Goal: Information Seeking & Learning: Learn about a topic

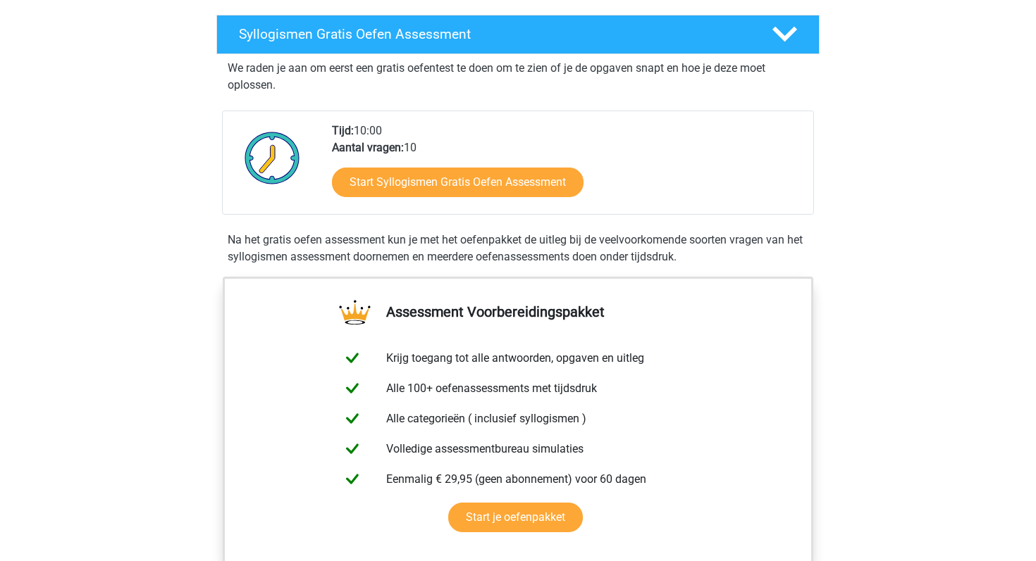
scroll to position [217, 0]
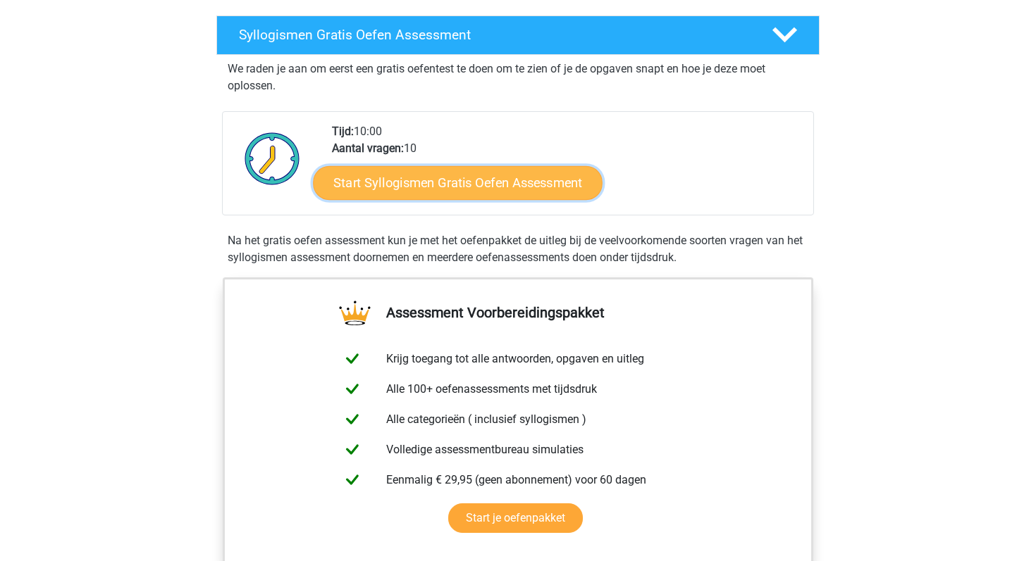
click at [535, 187] on link "Start Syllogismen Gratis Oefen Assessment" at bounding box center [458, 183] width 290 height 34
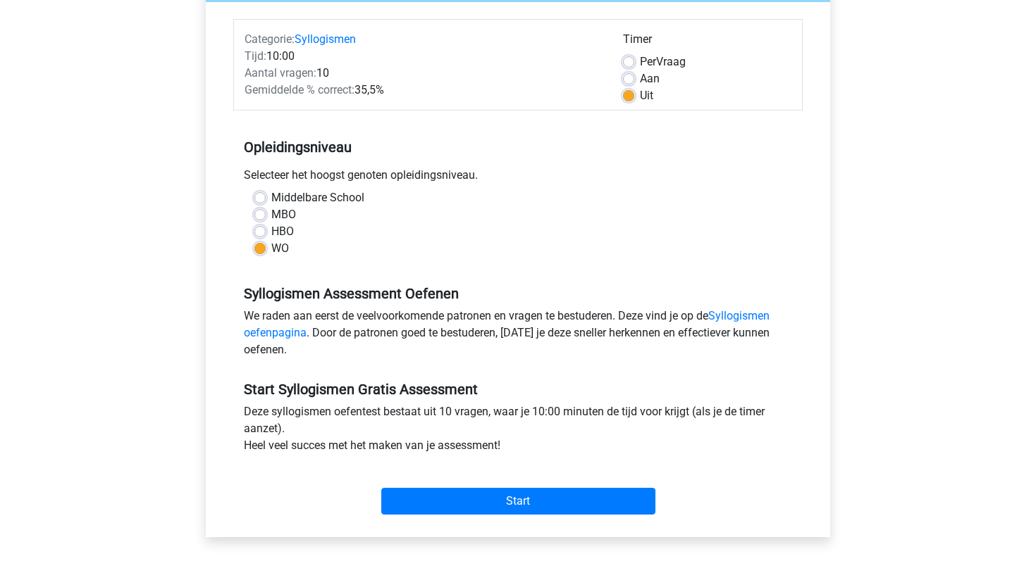
scroll to position [168, 0]
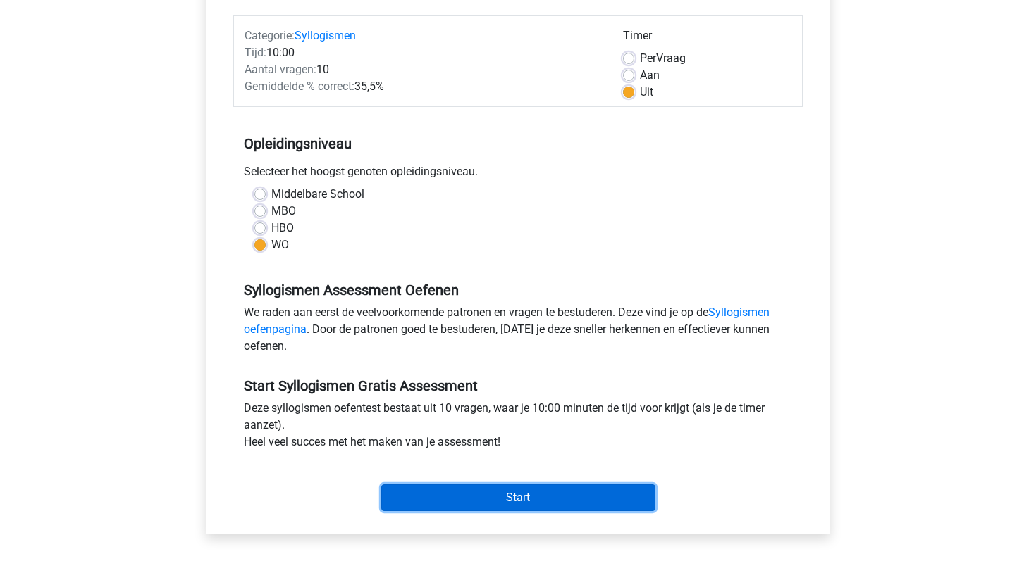
click at [548, 501] on input "Start" at bounding box center [518, 498] width 274 height 27
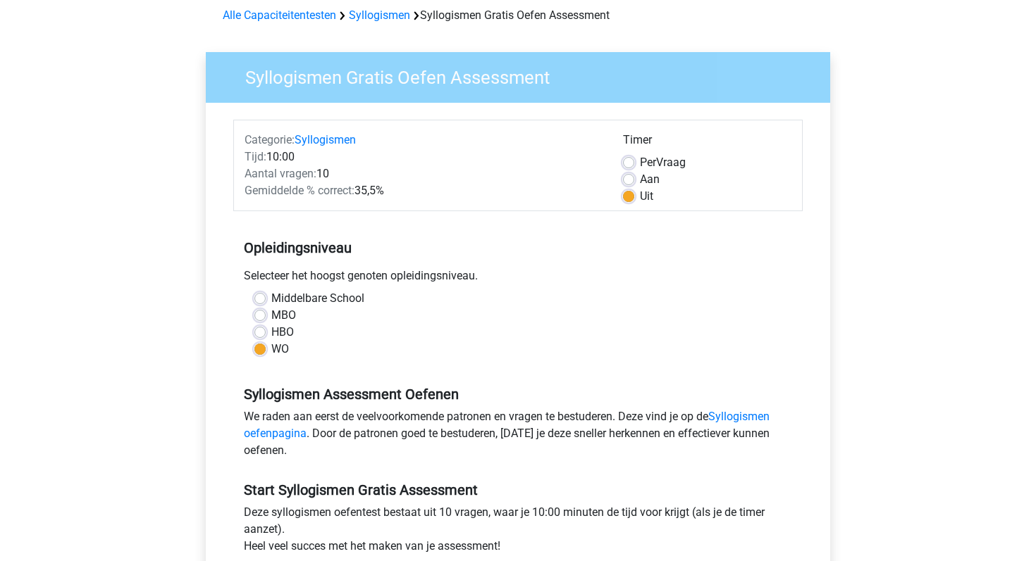
scroll to position [0, 0]
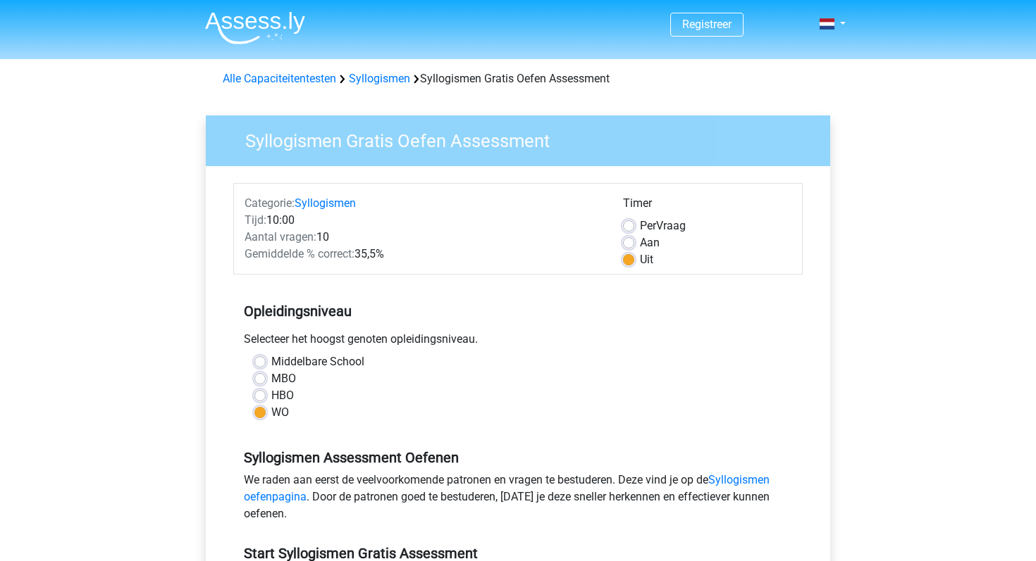
click at [271, 362] on label "Middelbare School" at bounding box center [317, 362] width 93 height 17
click at [262, 362] on input "Middelbare School" at bounding box center [259, 361] width 11 height 14
radio input "true"
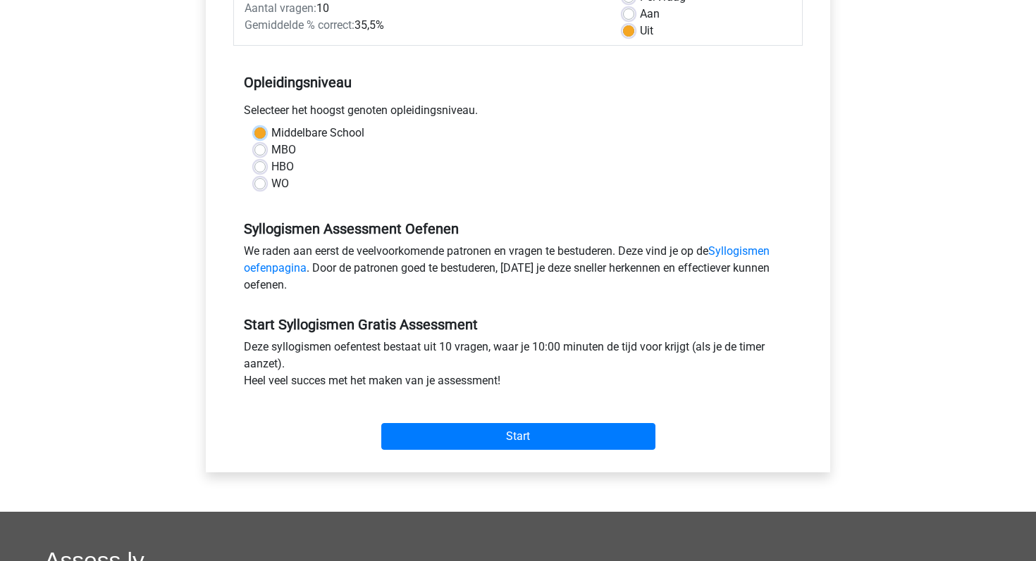
scroll to position [226, 0]
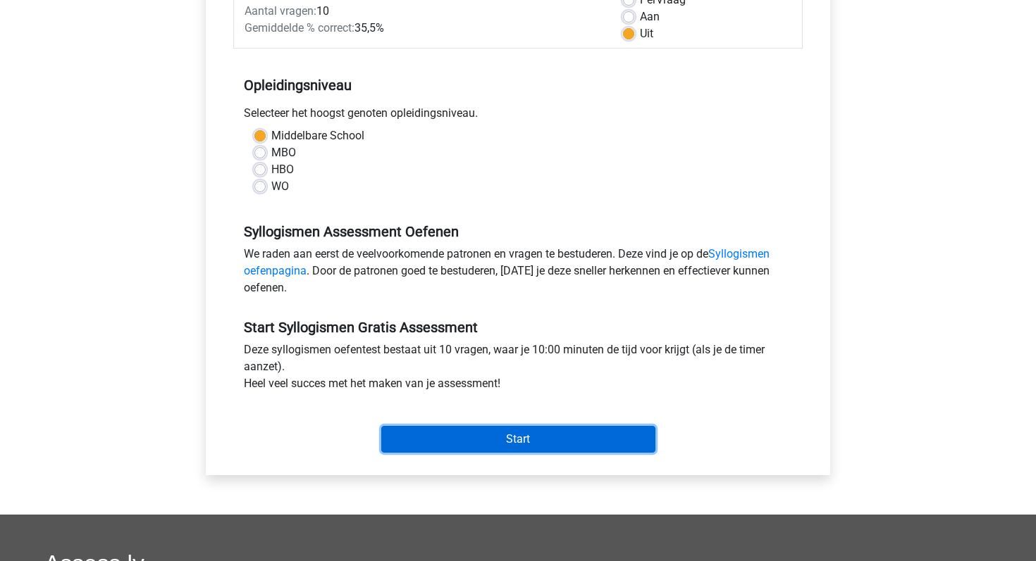
click at [428, 447] on input "Start" at bounding box center [518, 439] width 274 height 27
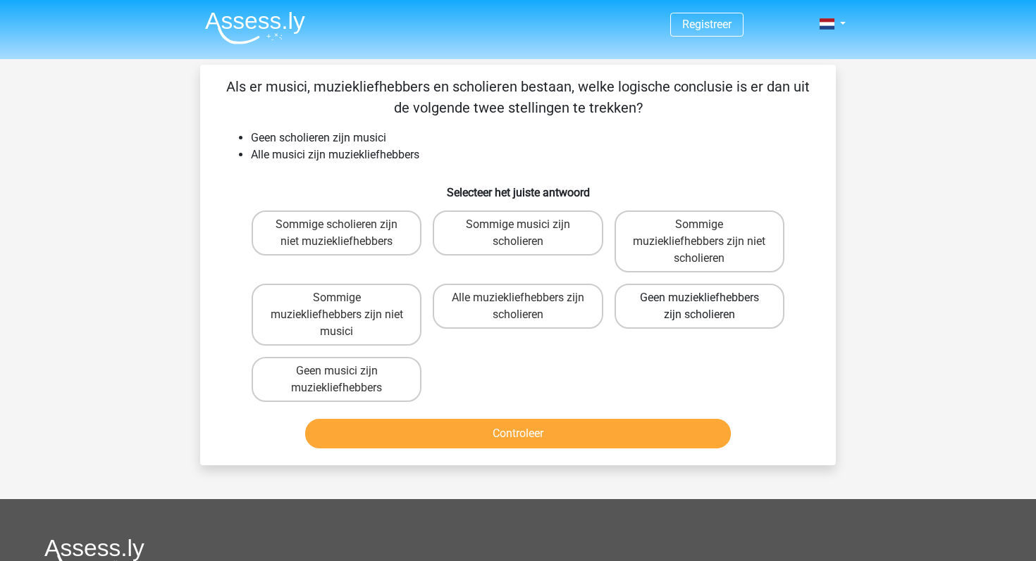
click at [658, 322] on label "Geen muziekliefhebbers zijn scholieren" at bounding box center [699, 306] width 170 height 45
click at [699, 307] on input "Geen muziekliefhebbers zijn scholieren" at bounding box center [703, 302] width 9 height 9
radio input "true"
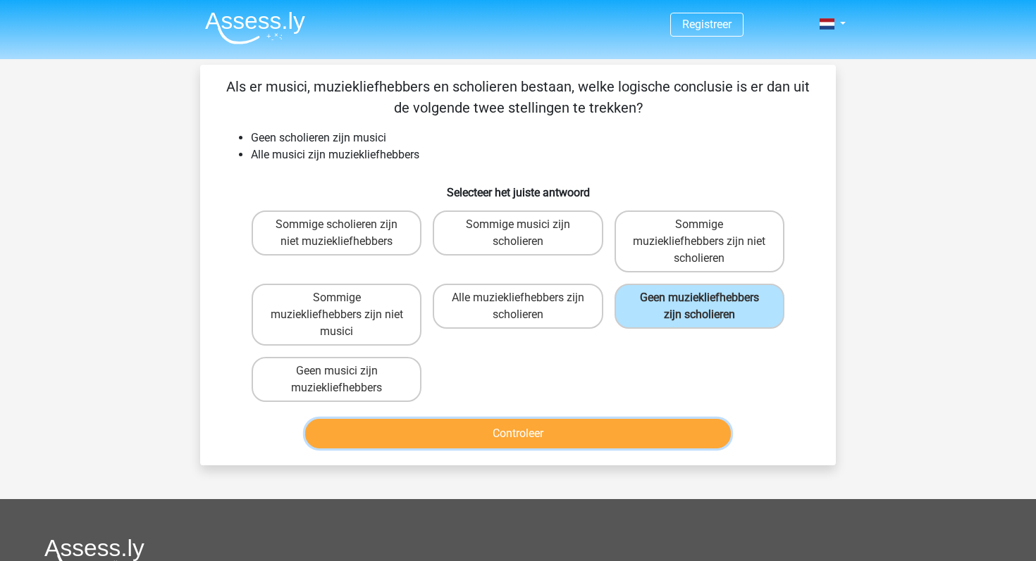
click at [627, 429] on button "Controleer" at bounding box center [518, 434] width 426 height 30
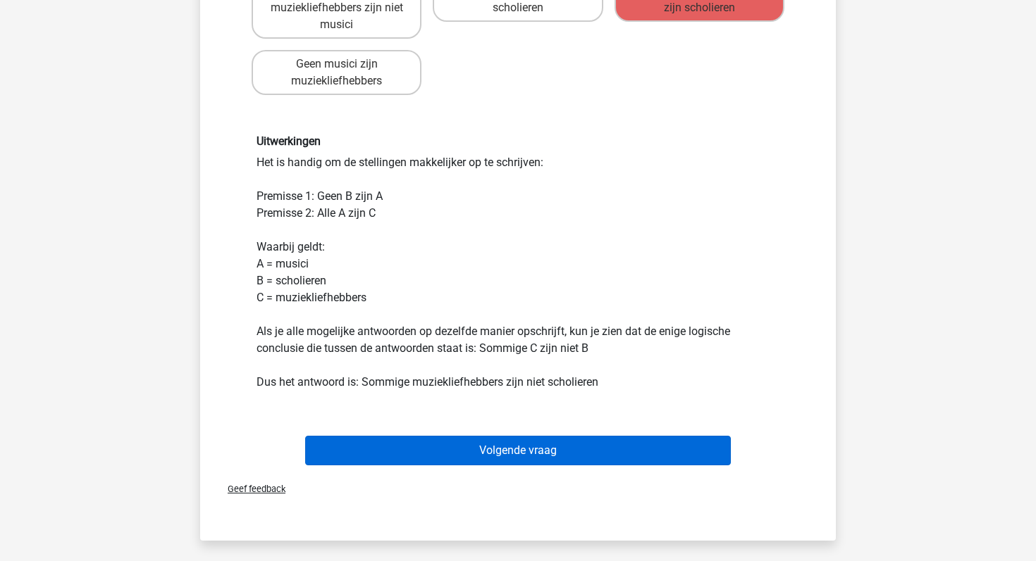
scroll to position [304, 0]
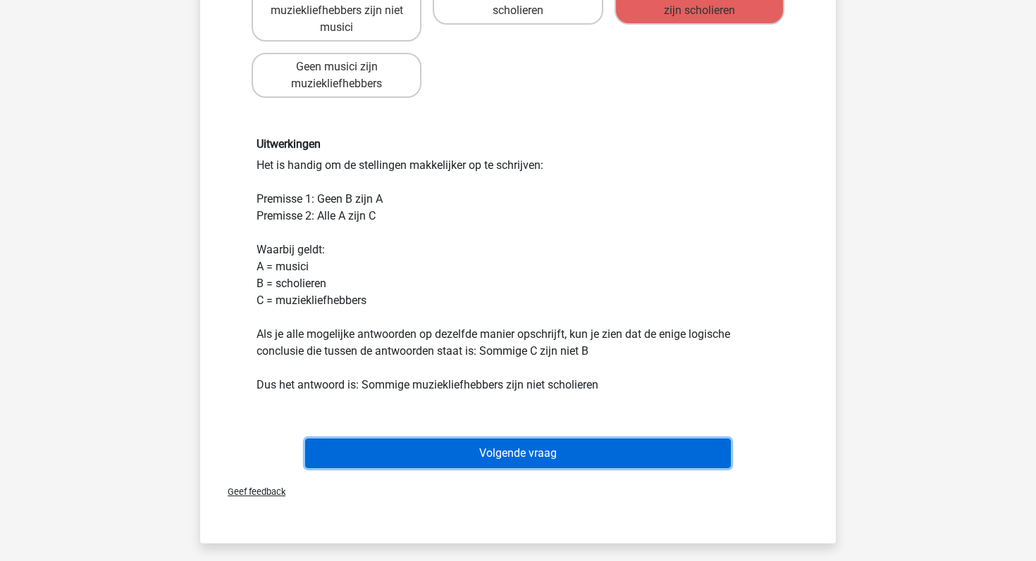
click at [617, 444] on button "Volgende vraag" at bounding box center [518, 454] width 426 height 30
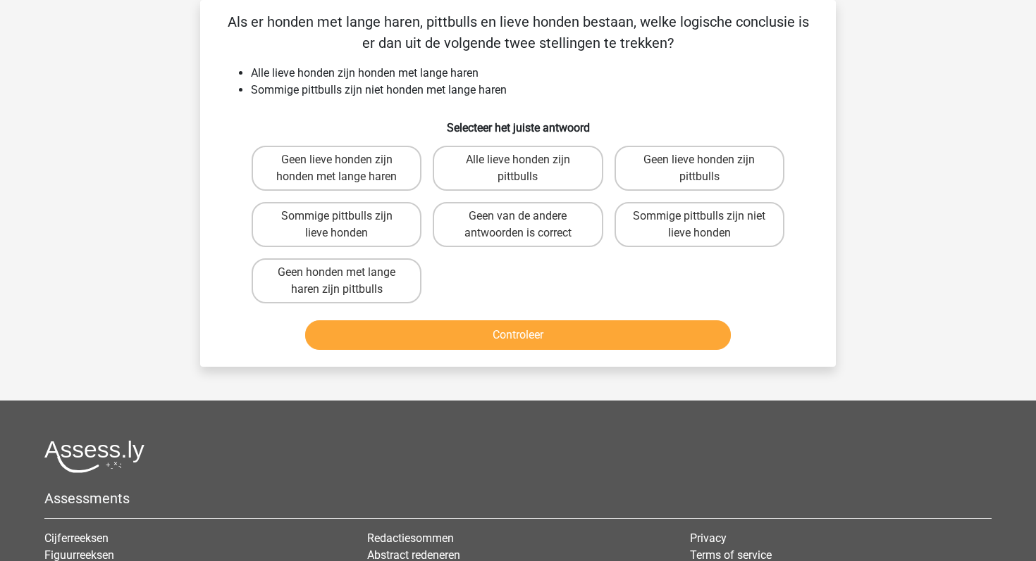
scroll to position [0, 0]
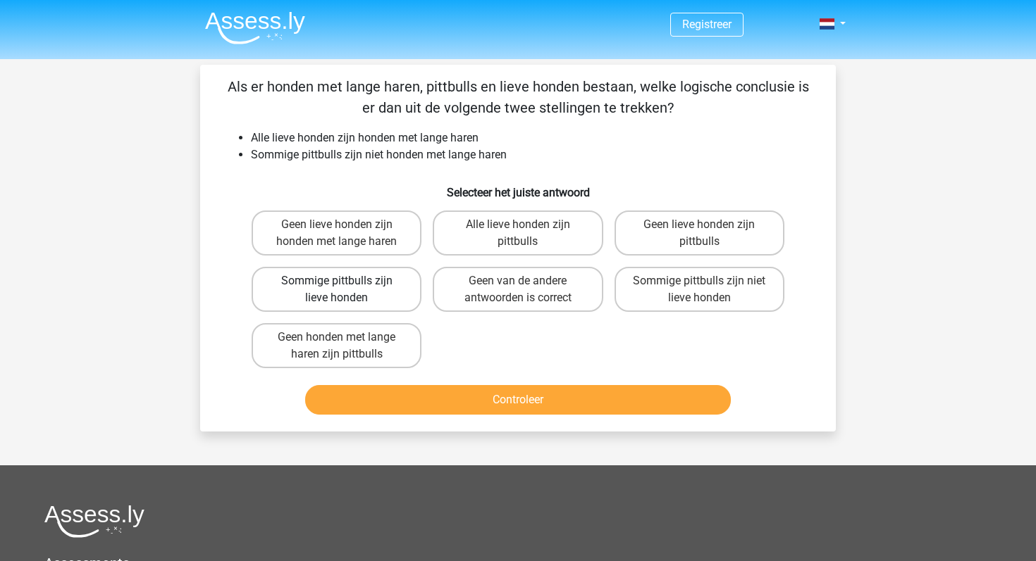
click at [380, 292] on label "Sommige pittbulls zijn lieve honden" at bounding box center [336, 289] width 170 height 45
click at [346, 290] on input "Sommige pittbulls zijn lieve honden" at bounding box center [341, 285] width 9 height 9
radio input "true"
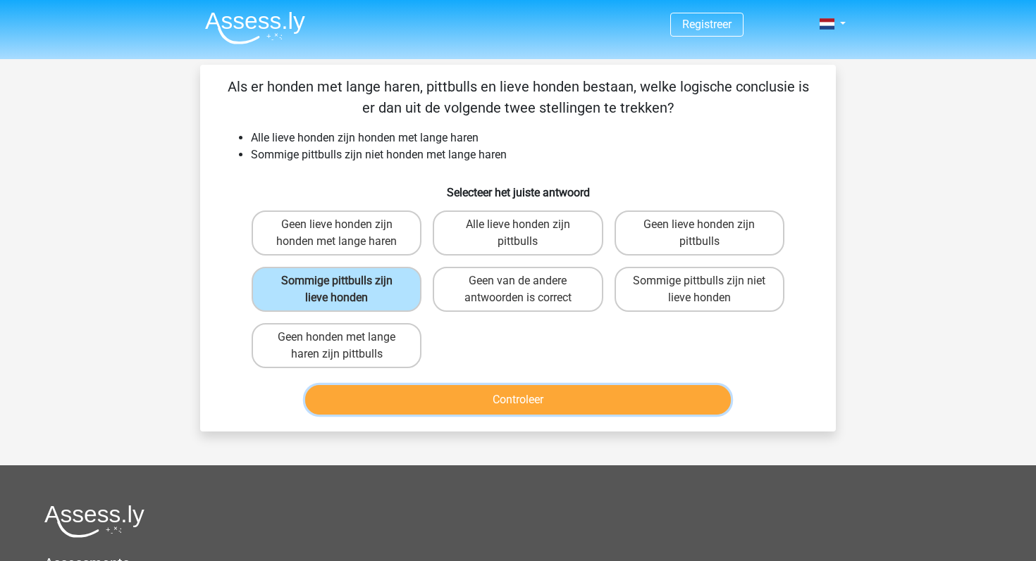
click at [434, 394] on button "Controleer" at bounding box center [518, 400] width 426 height 30
